Goal: Information Seeking & Learning: Learn about a topic

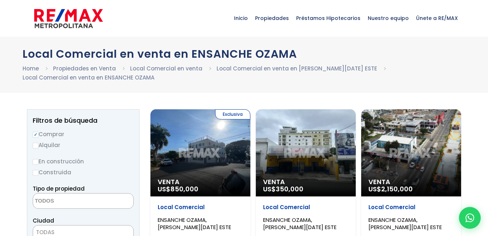
select select
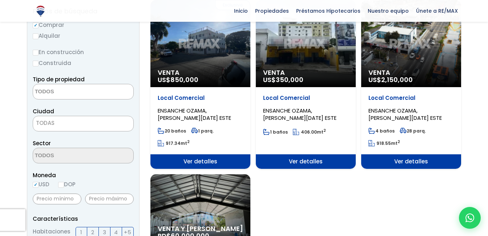
scroll to position [73, 0]
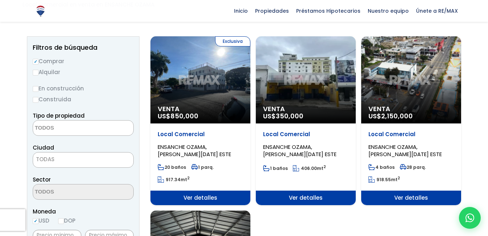
click at [317, 92] on div "Venta US$ 350,000" at bounding box center [306, 79] width 100 height 87
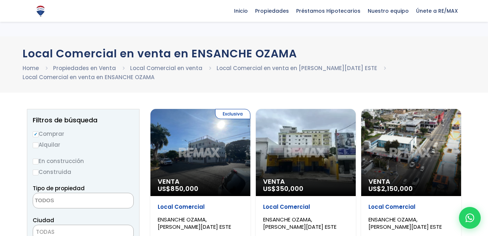
select select
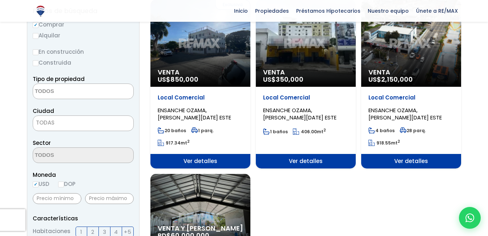
scroll to position [109, 0]
